Goal: Find contact information: Find contact information

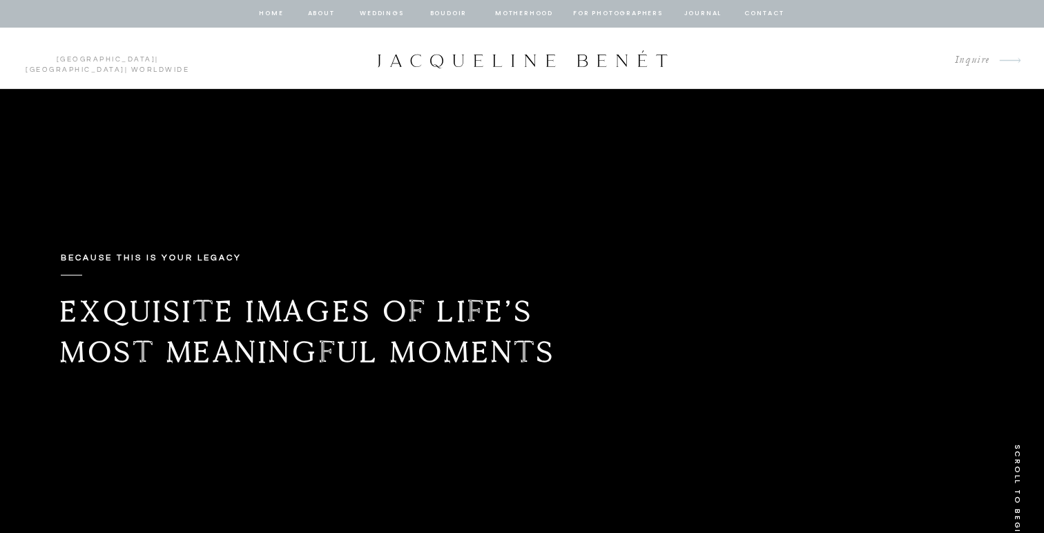
click at [310, 12] on nav "about" at bounding box center [321, 14] width 29 height 12
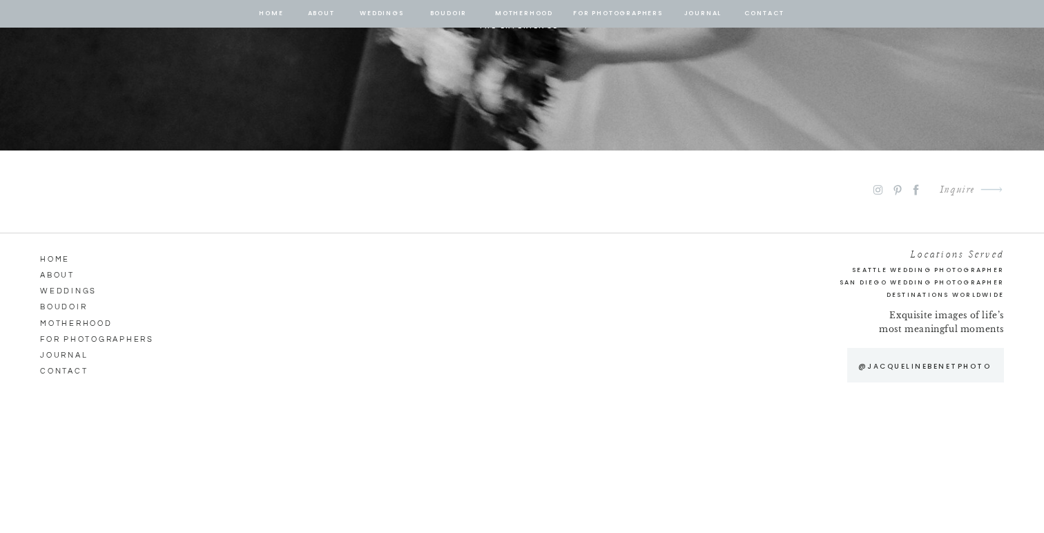
scroll to position [7618, 0]
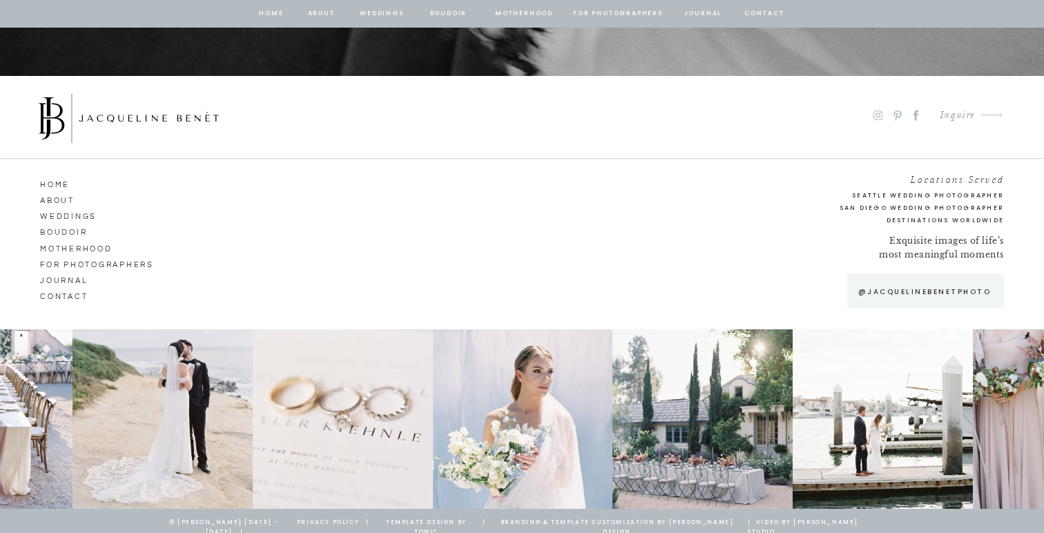
click at [963, 110] on div "Inquire" at bounding box center [952, 115] width 46 height 19
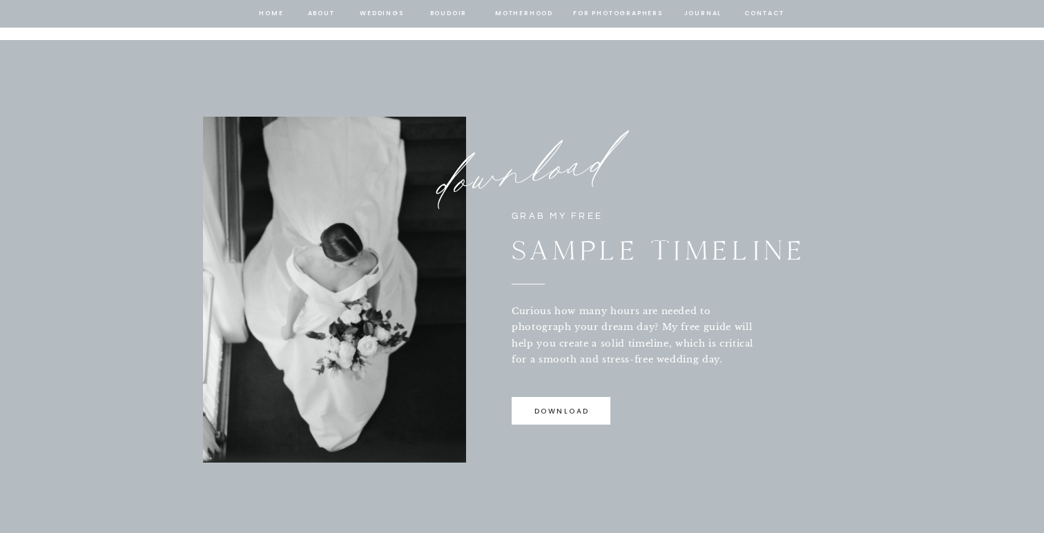
scroll to position [962, 0]
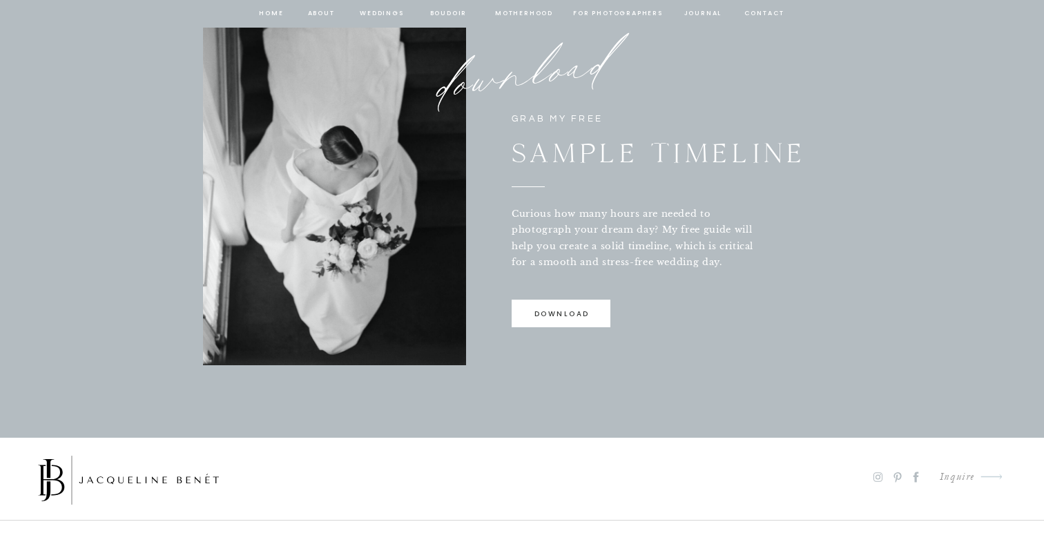
click at [571, 318] on p "download" at bounding box center [561, 317] width 97 height 19
